Goal: Task Accomplishment & Management: Use online tool/utility

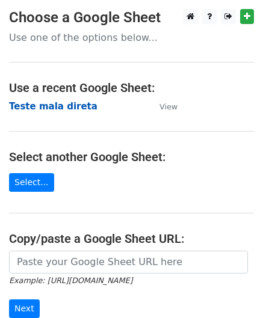
click at [42, 103] on strong "Teste mala direta" at bounding box center [53, 106] width 88 height 11
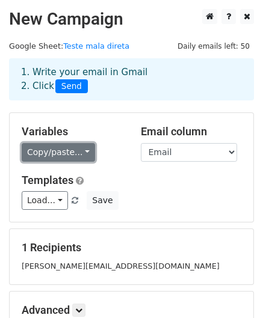
click at [77, 150] on link "Copy/paste..." at bounding box center [58, 152] width 73 height 19
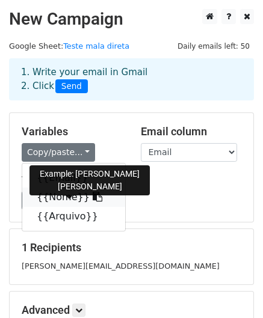
click at [67, 188] on link "{{Nome}}" at bounding box center [73, 197] width 103 height 19
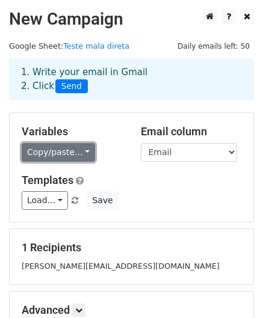
click at [78, 153] on link "Copy/paste..." at bounding box center [58, 152] width 73 height 19
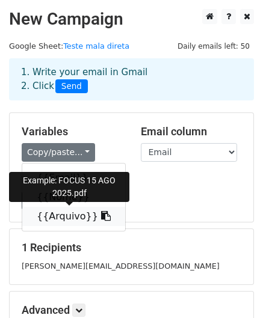
click at [76, 214] on link "{{Arquivo}}" at bounding box center [73, 216] width 103 height 19
